Goal: Book appointment/travel/reservation

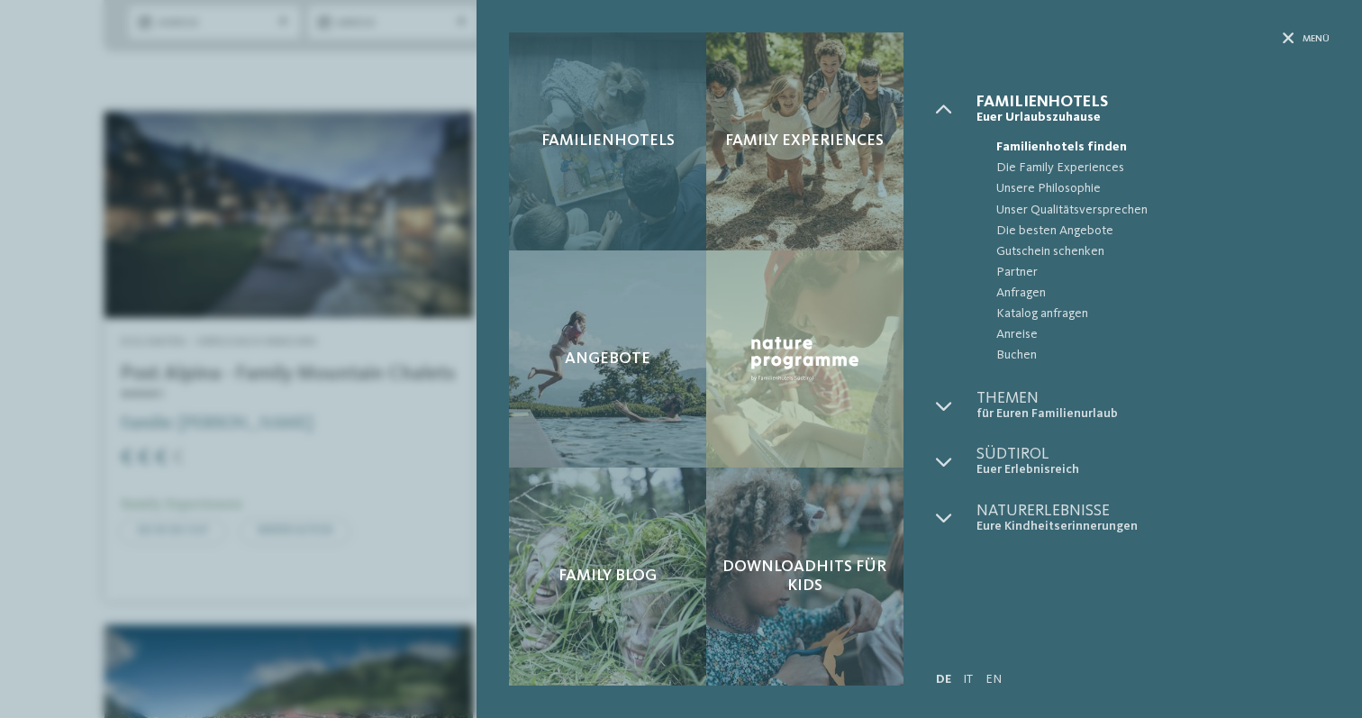
click at [673, 126] on div "Familienhotels" at bounding box center [607, 141] width 197 height 218
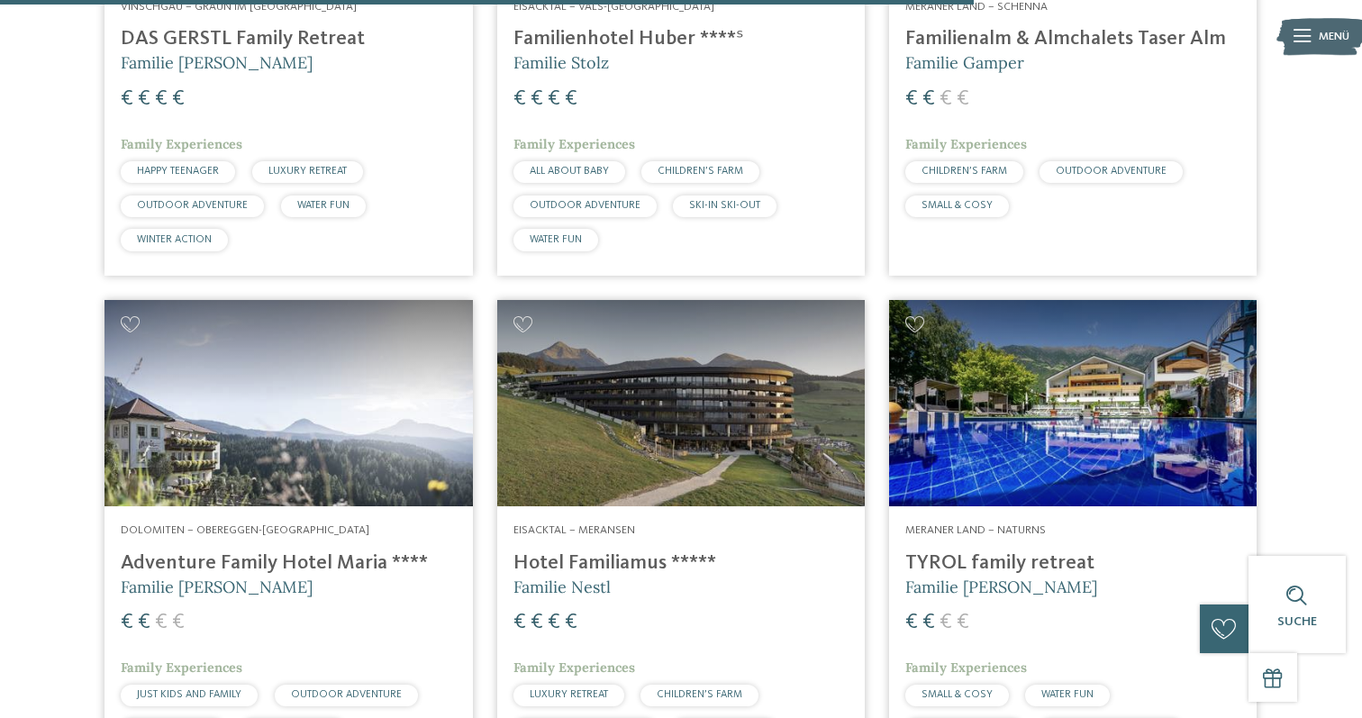
scroll to position [3921, 0]
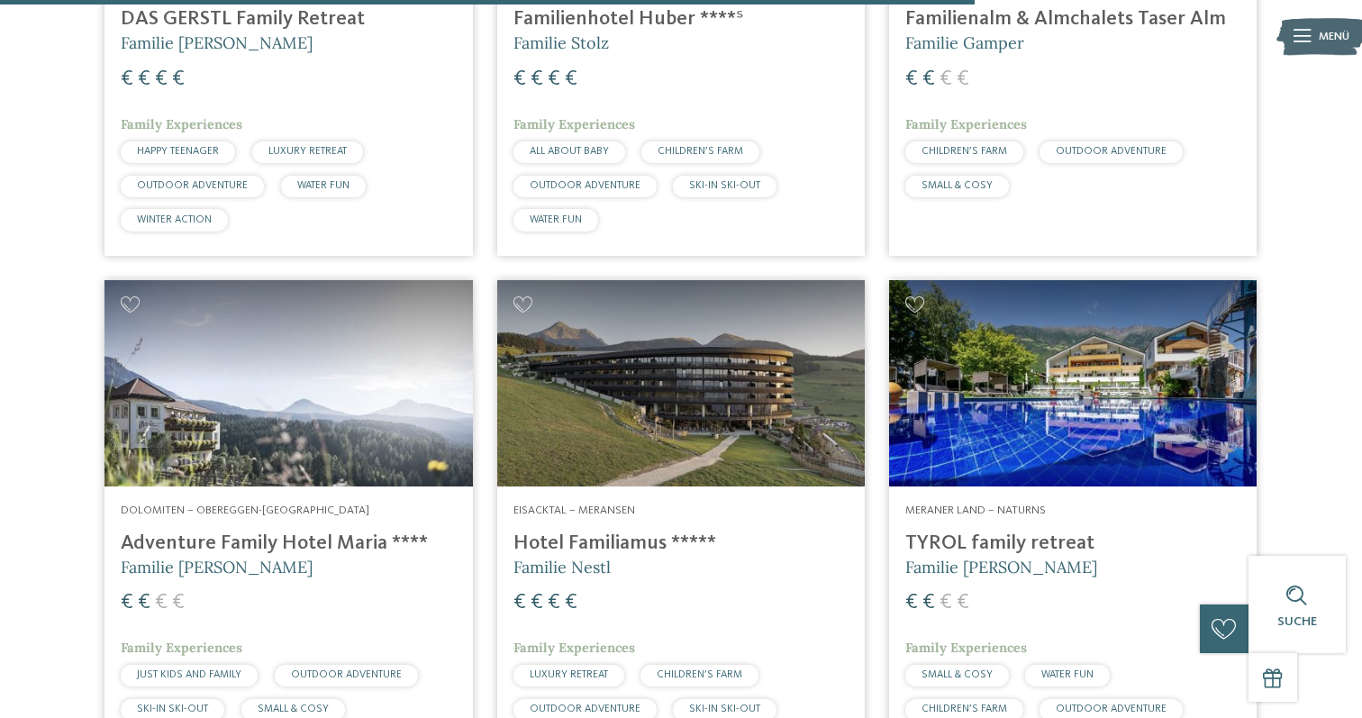
click at [631, 438] on img at bounding box center [680, 383] width 367 height 207
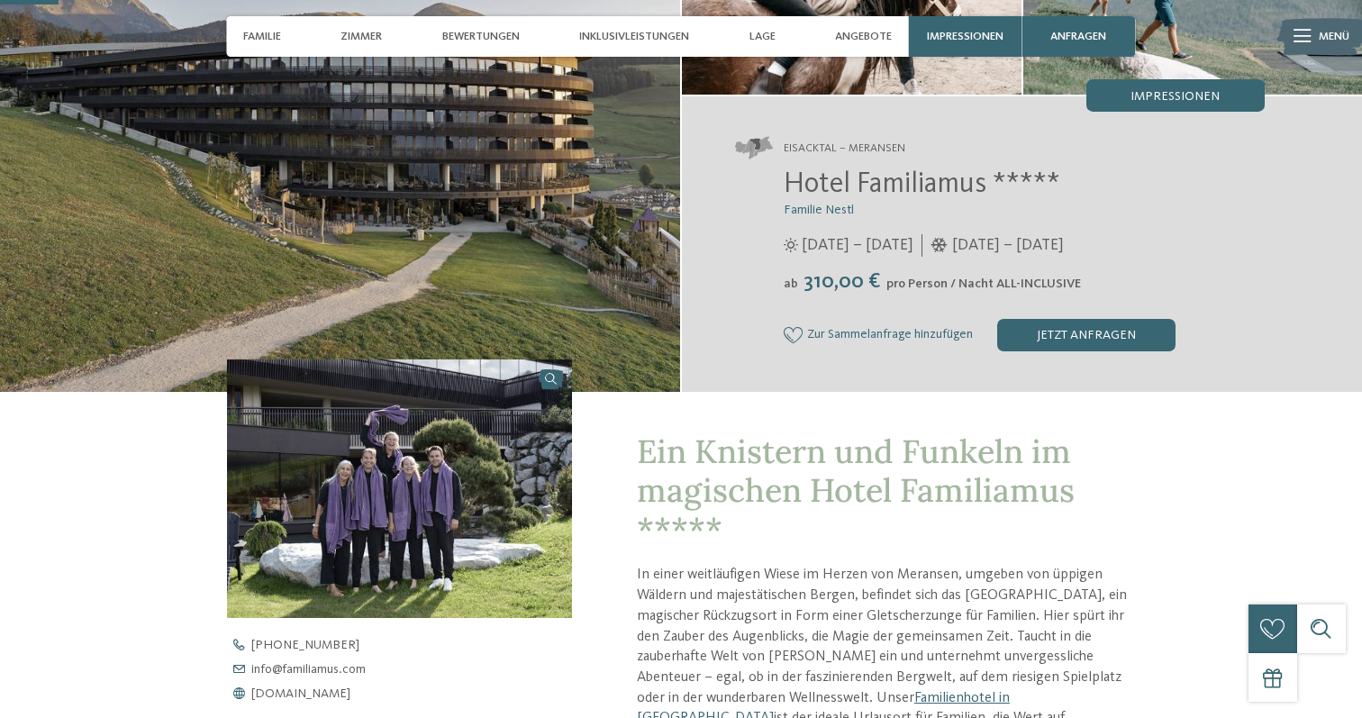
scroll to position [255, 0]
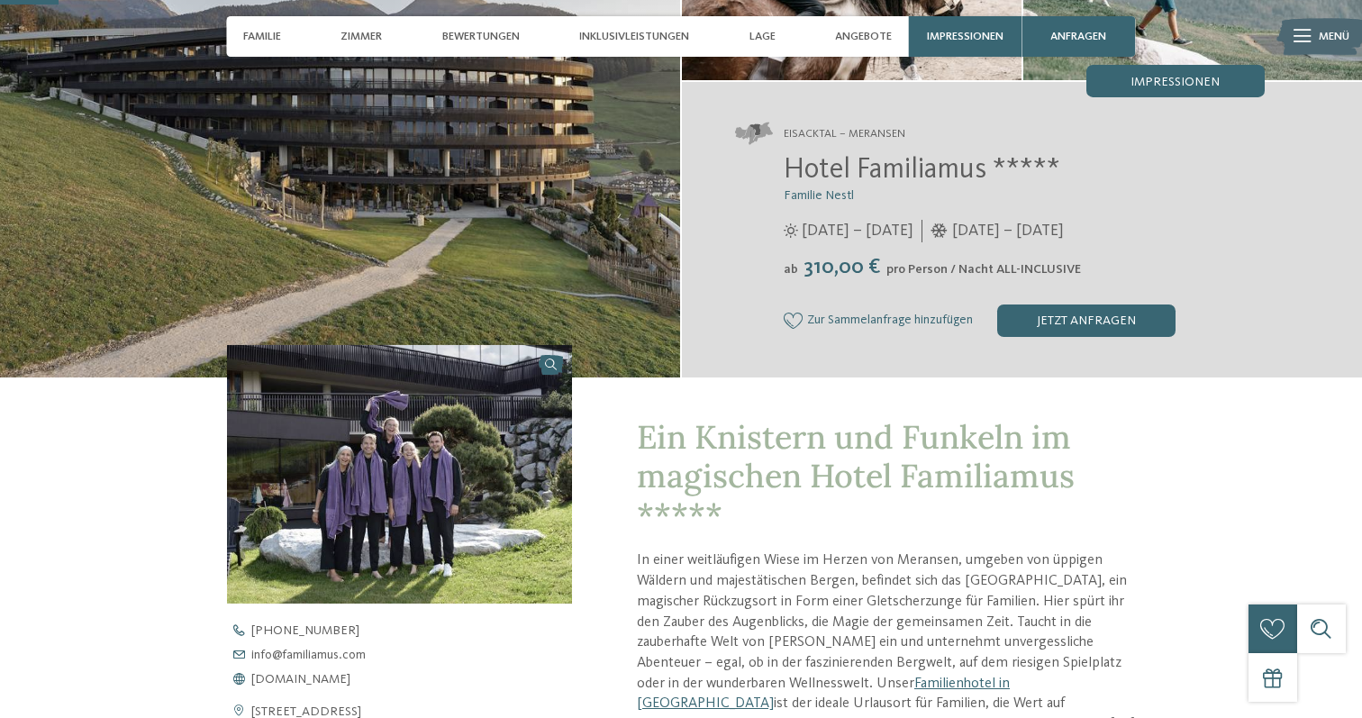
click at [438, 508] on img at bounding box center [399, 474] width 345 height 259
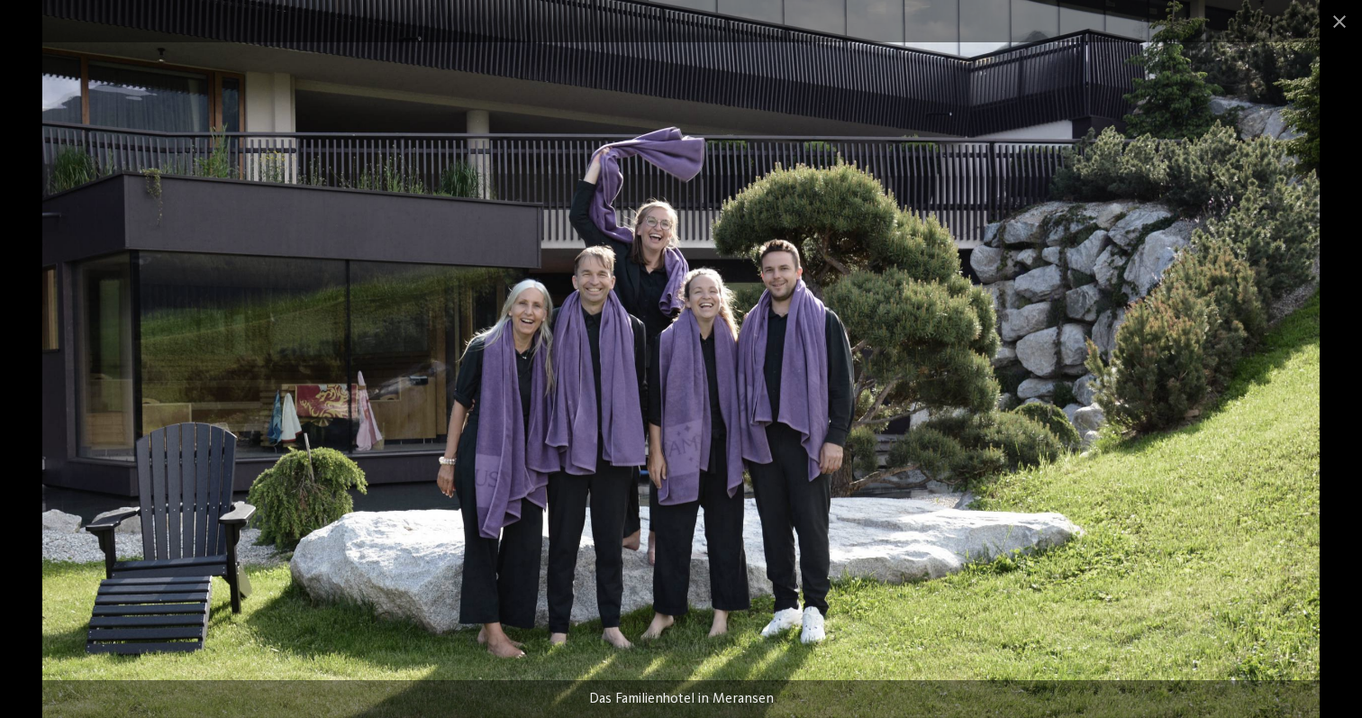
click at [1349, 28] on span at bounding box center [1339, 21] width 45 height 42
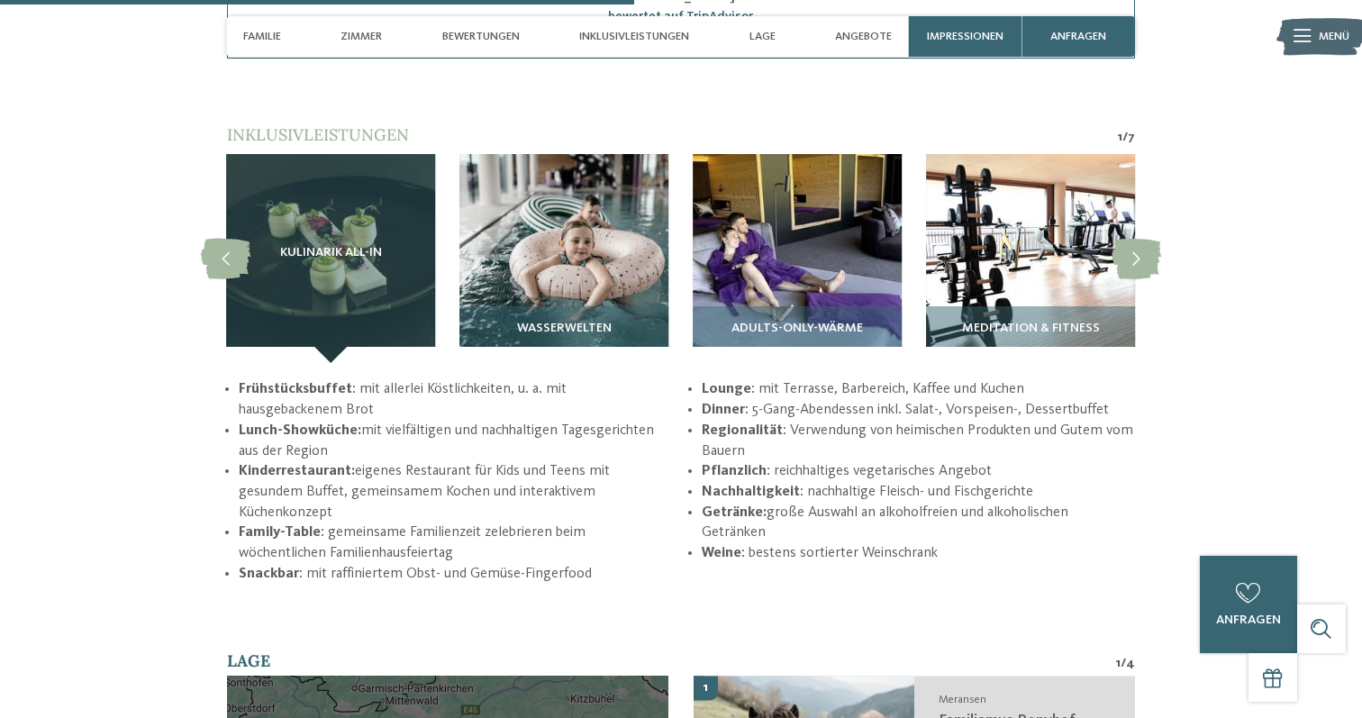
scroll to position [2646, 0]
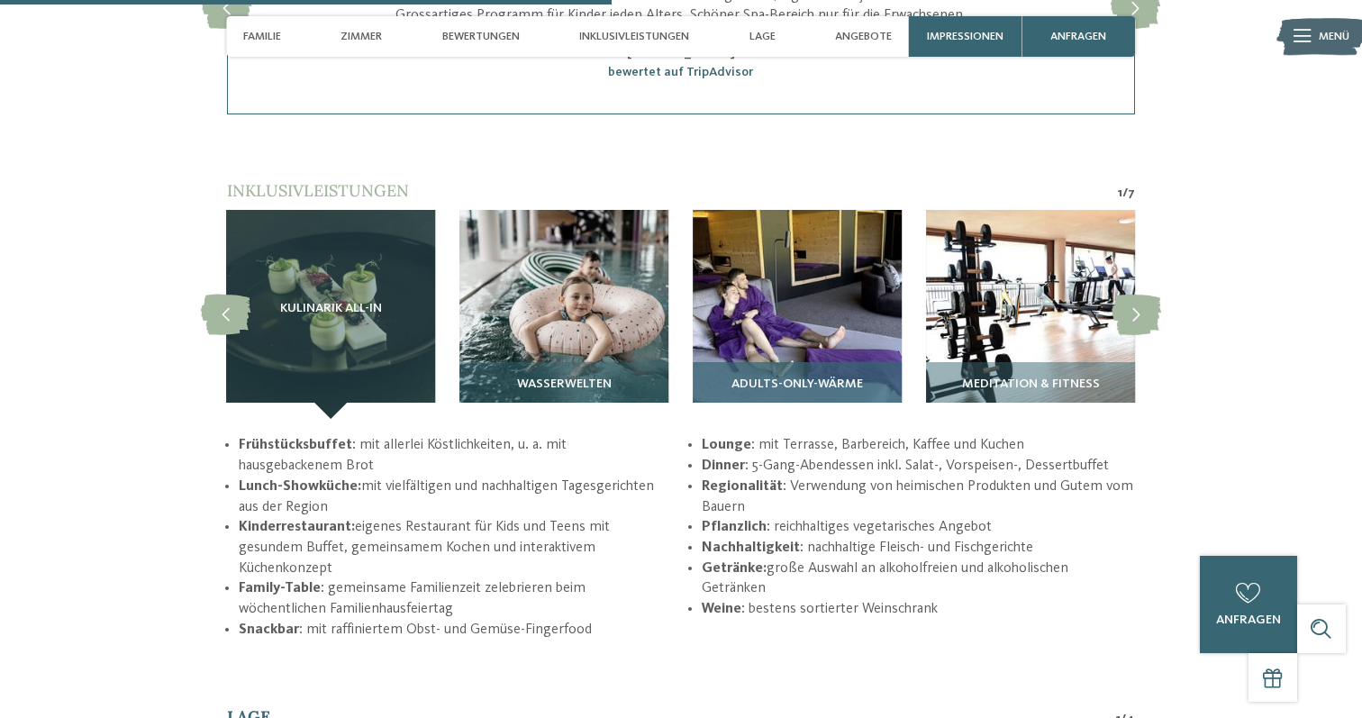
click at [812, 387] on span "Adults-Only-Wärme" at bounding box center [796, 384] width 131 height 14
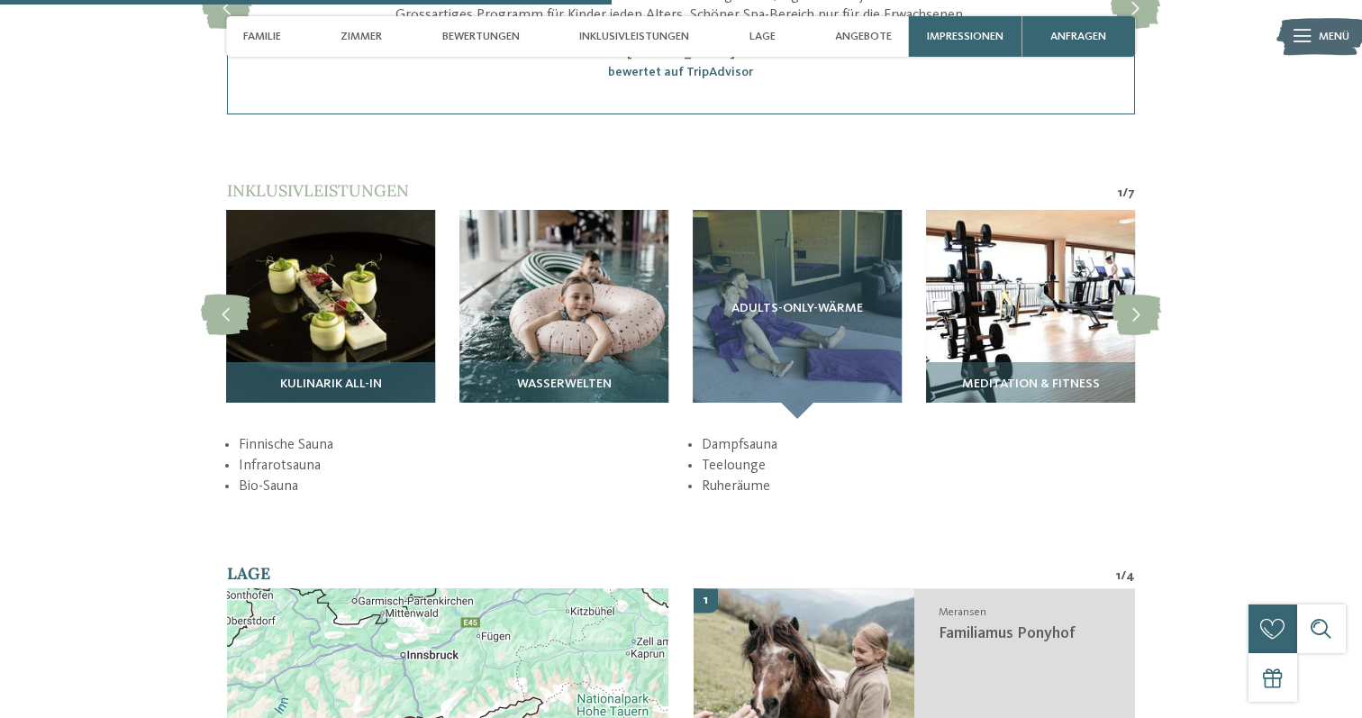
click at [331, 300] on img at bounding box center [330, 314] width 209 height 209
